Goal: Task Accomplishment & Management: Complete application form

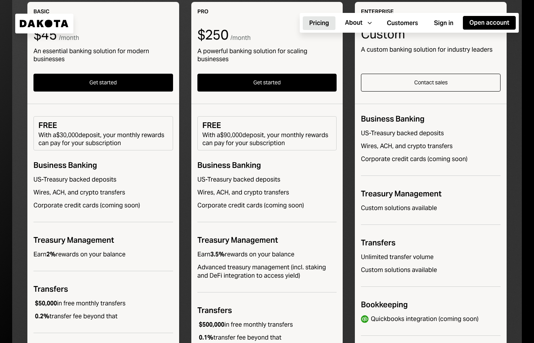
scroll to position [174, 0]
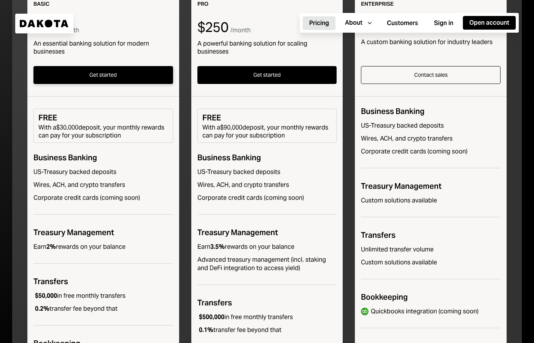
click at [104, 74] on button "Get started" at bounding box center [103, 75] width 140 height 18
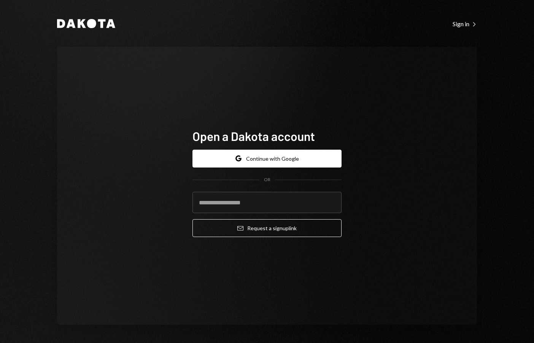
click at [114, 216] on div "Open a Dakota account Google Continue with Google OR Email Request a sign up li…" at bounding box center [267, 186] width 420 height 278
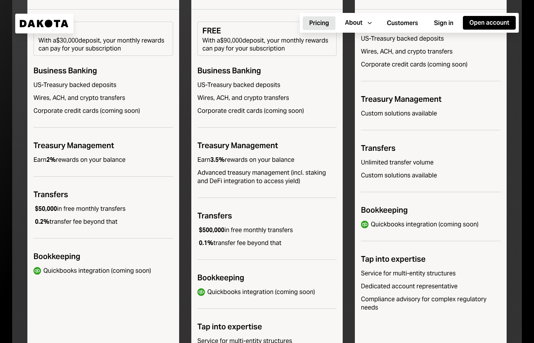
scroll to position [262, 0]
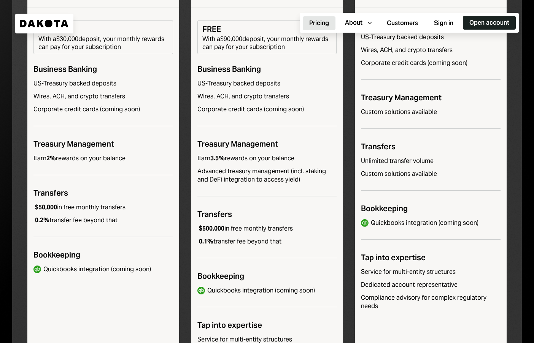
click at [478, 24] on button "Open account" at bounding box center [489, 23] width 53 height 14
